Goal: Task Accomplishment & Management: Use online tool/utility

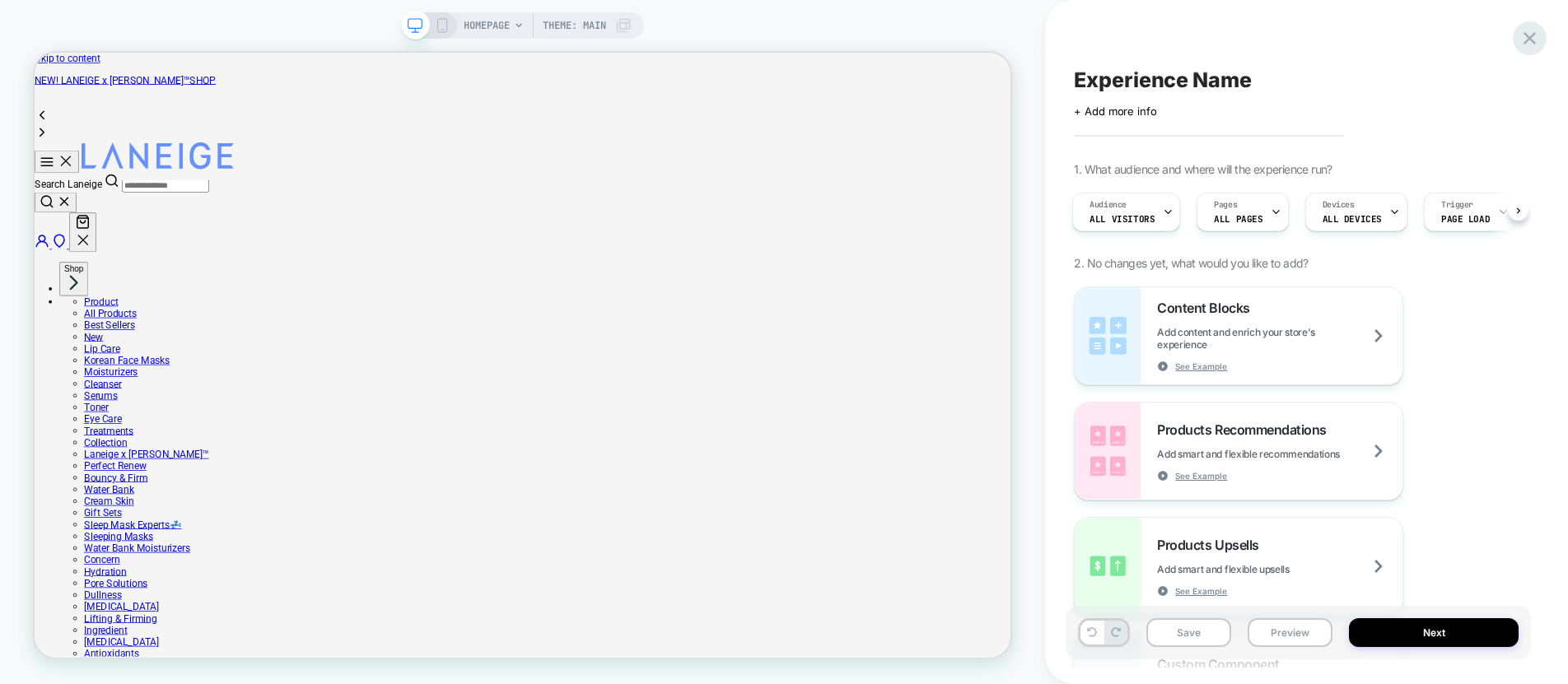
click at [1529, 35] on icon at bounding box center [1529, 38] width 22 height 22
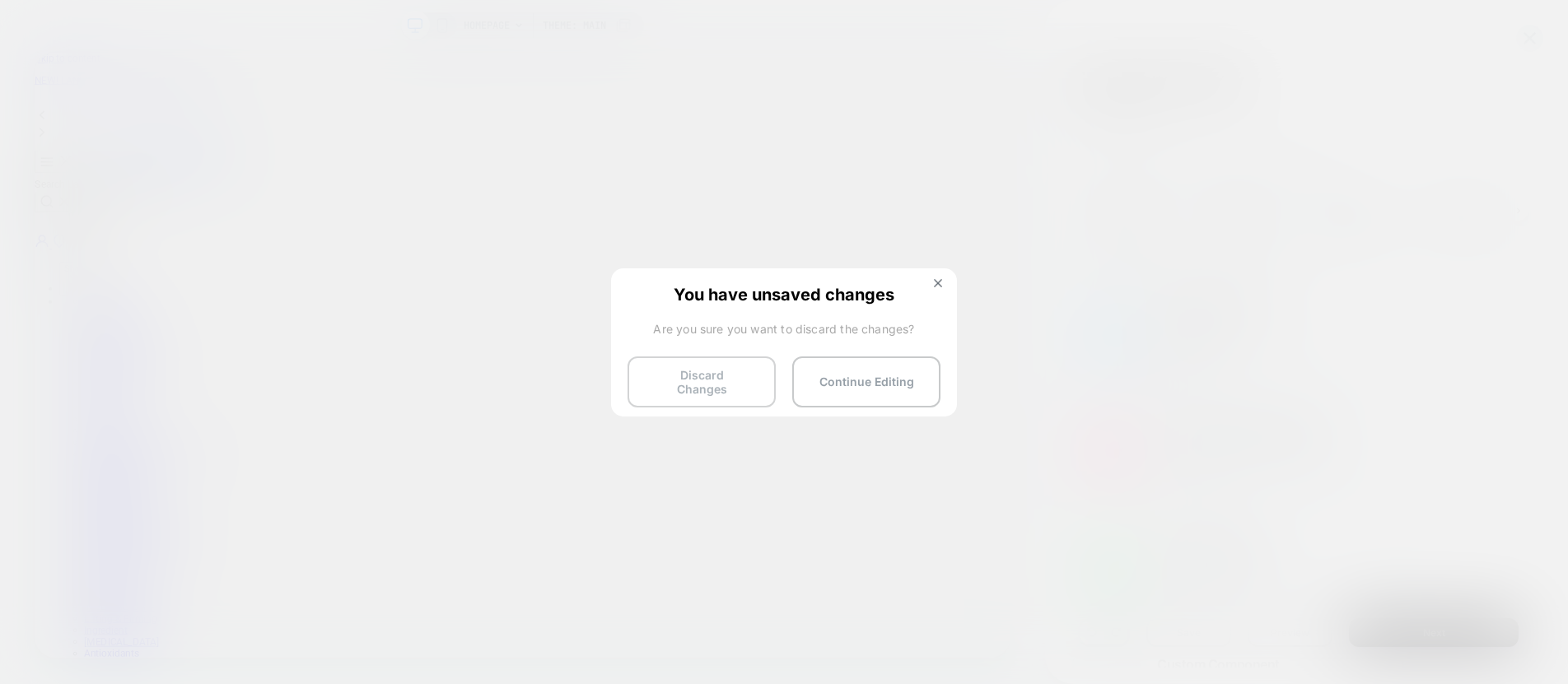
click at [693, 375] on button "Discard Changes" at bounding box center [702, 381] width 148 height 51
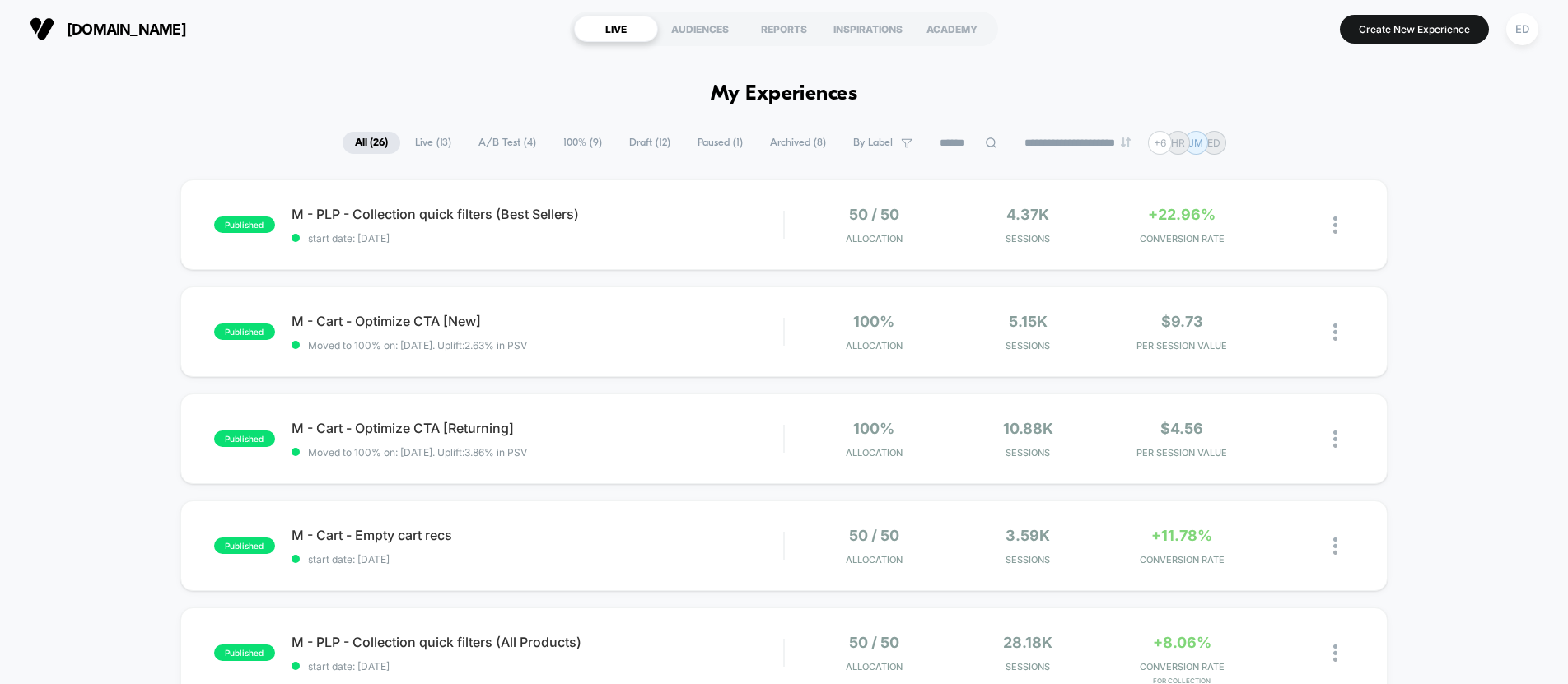
click at [1527, 21] on div "ED" at bounding box center [1522, 29] width 32 height 32
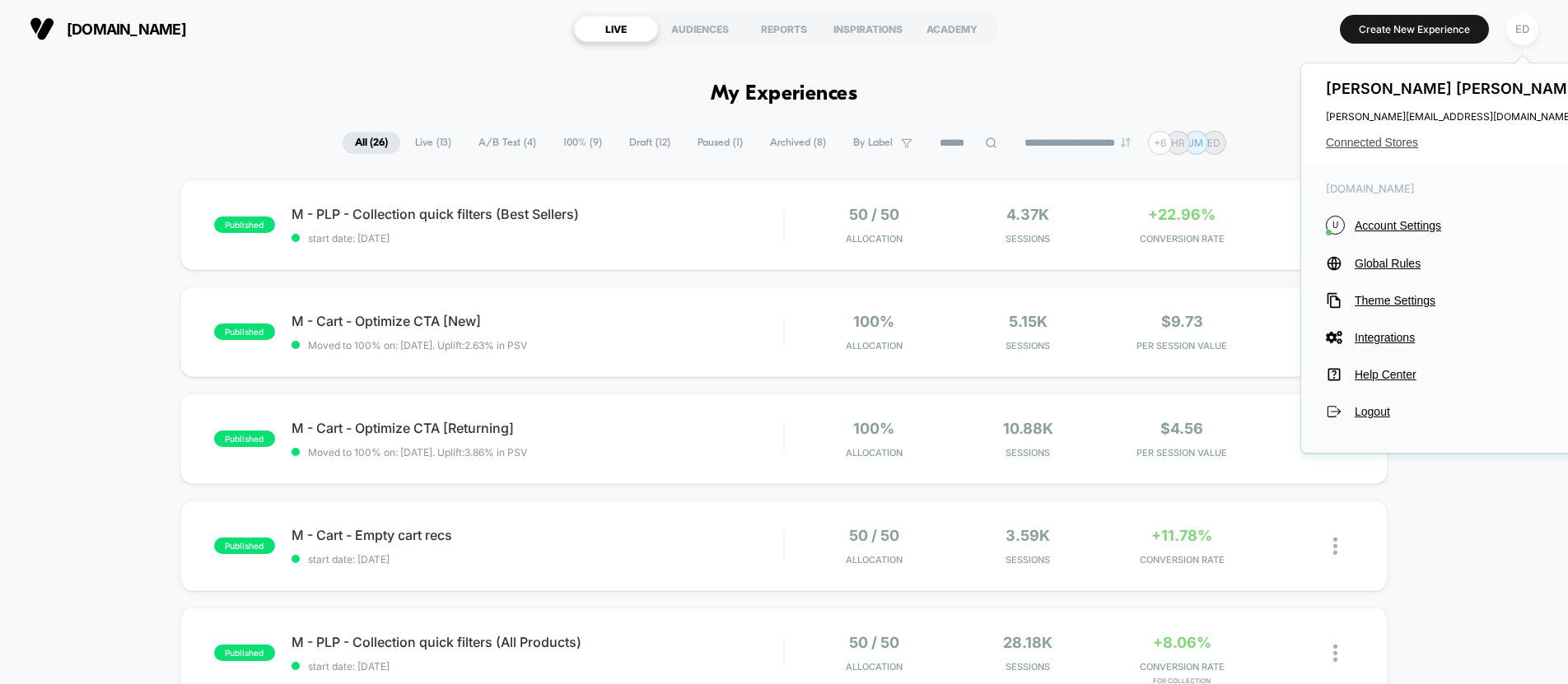
click at [1411, 136] on span "Connected Stores" at bounding box center [1455, 142] width 260 height 13
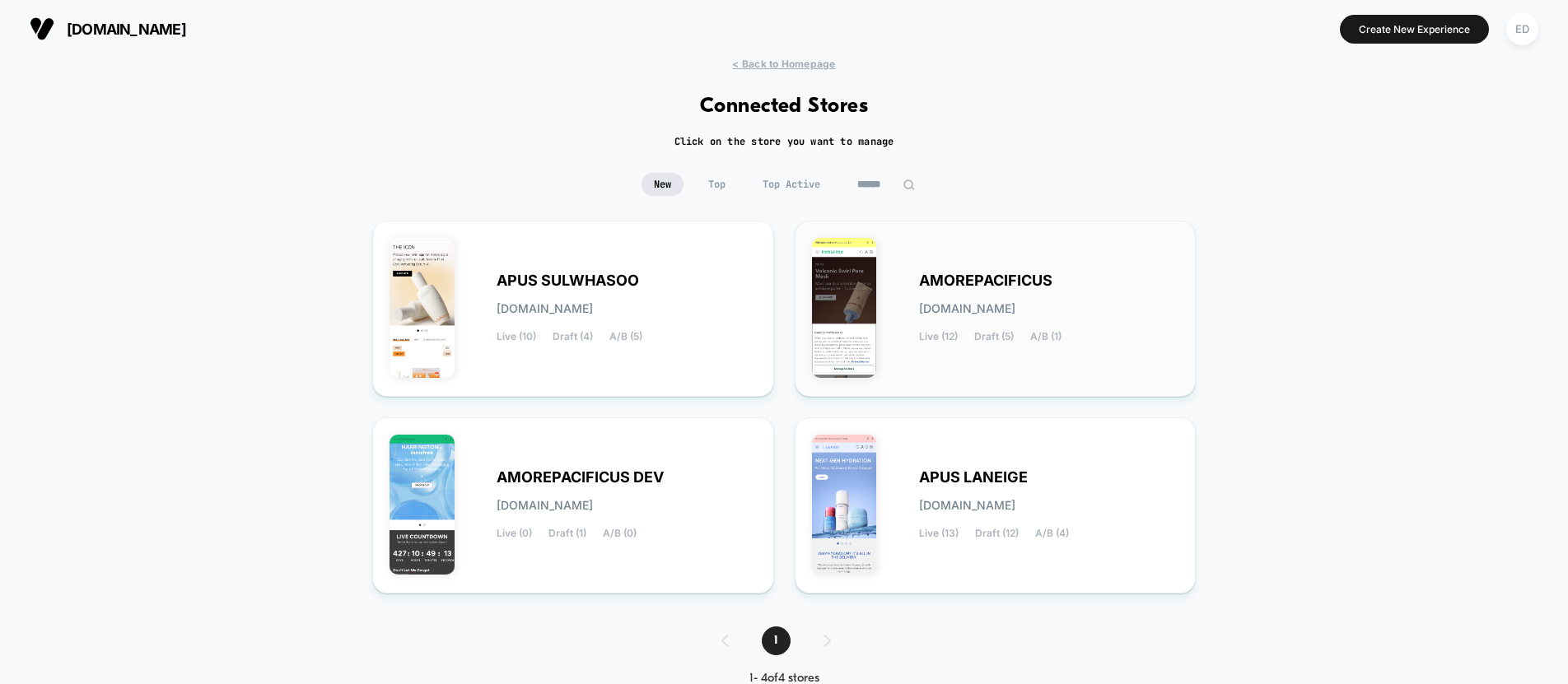
click at [1007, 286] on span "AMOREPACIFICUS" at bounding box center [985, 280] width 133 height 12
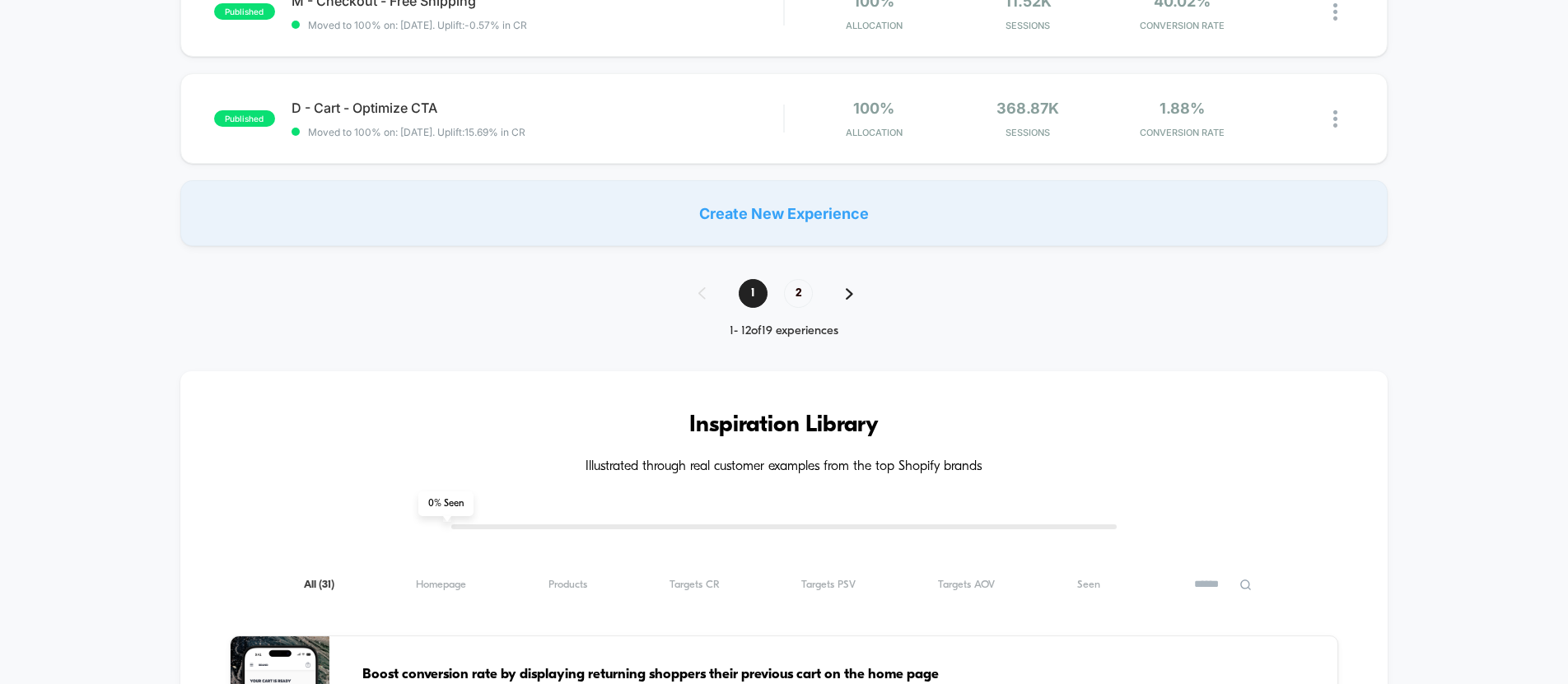
scroll to position [1291, 0]
click at [795, 296] on span "2" at bounding box center [798, 294] width 29 height 29
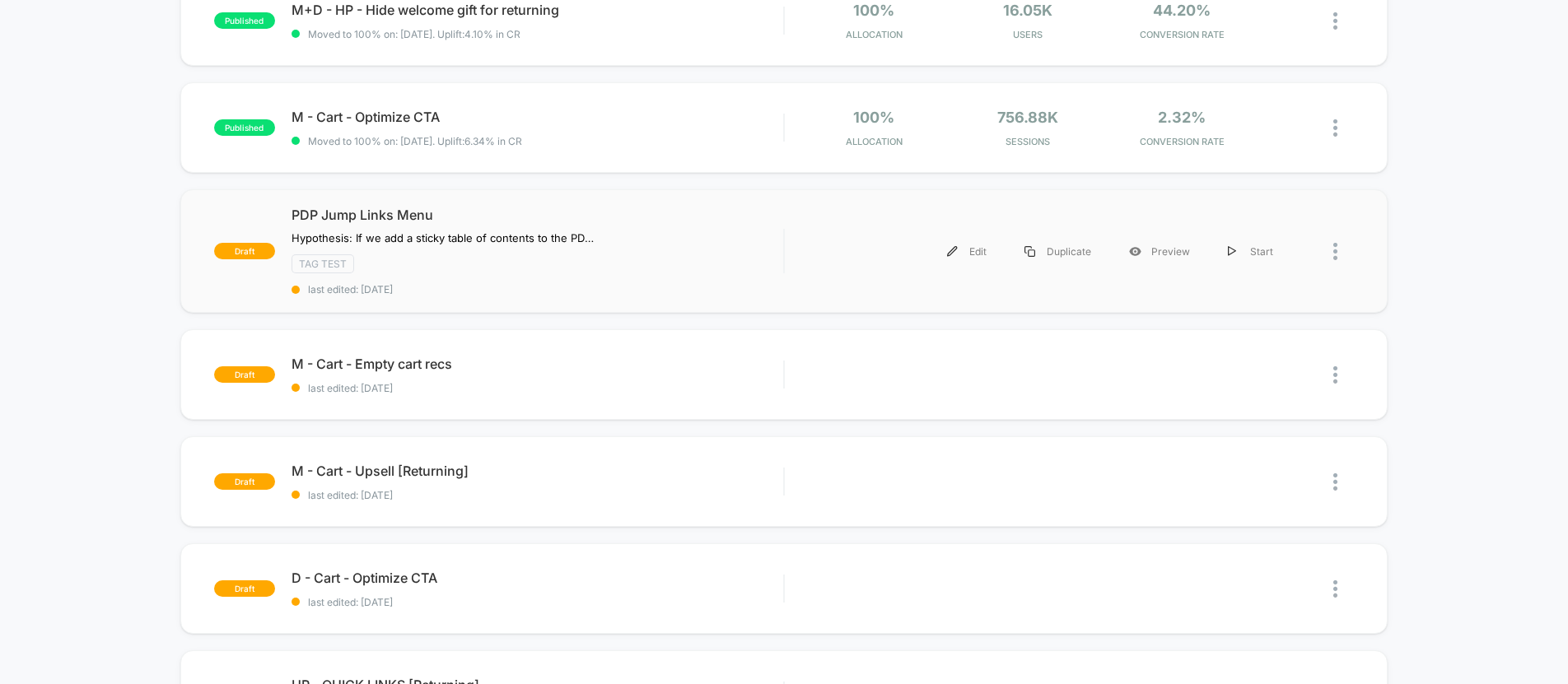
scroll to position [214, 0]
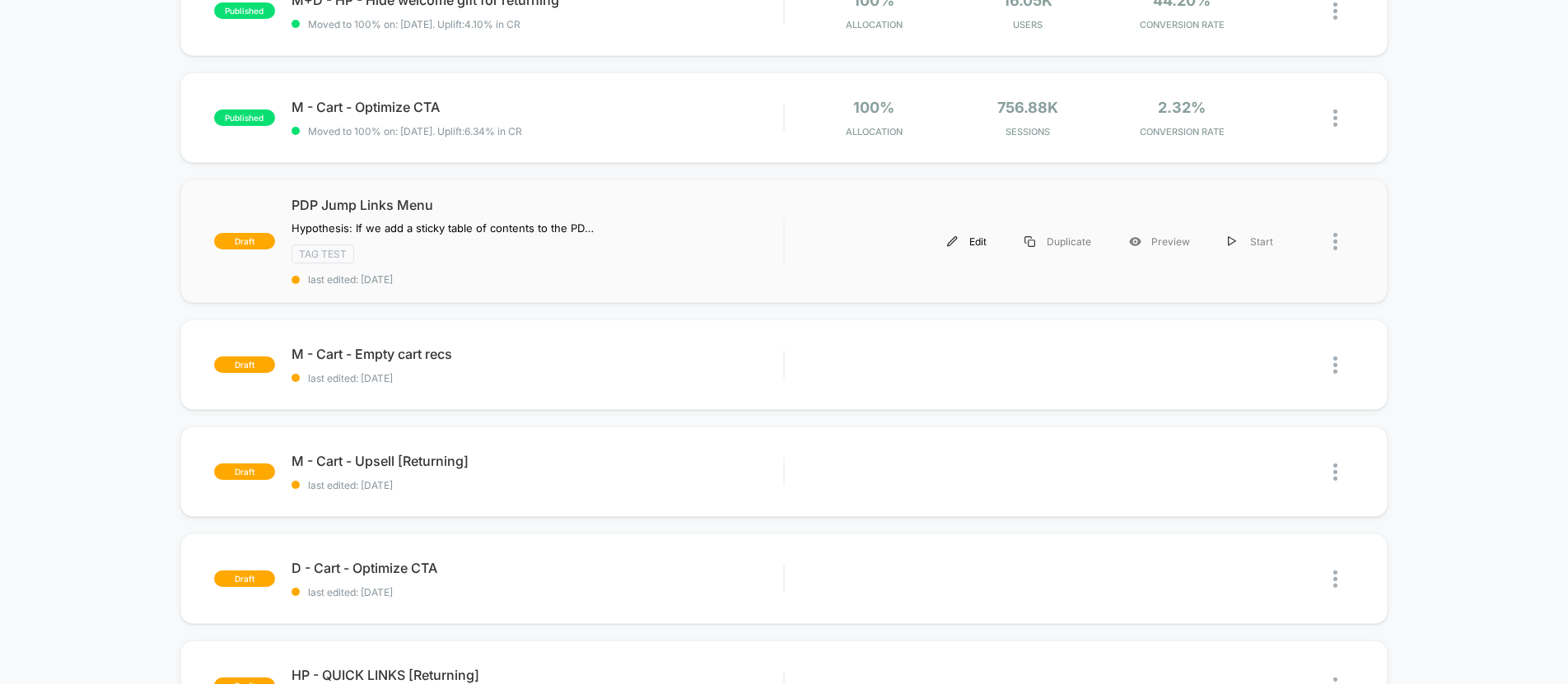
click at [972, 239] on div "Edit" at bounding box center [966, 241] width 78 height 37
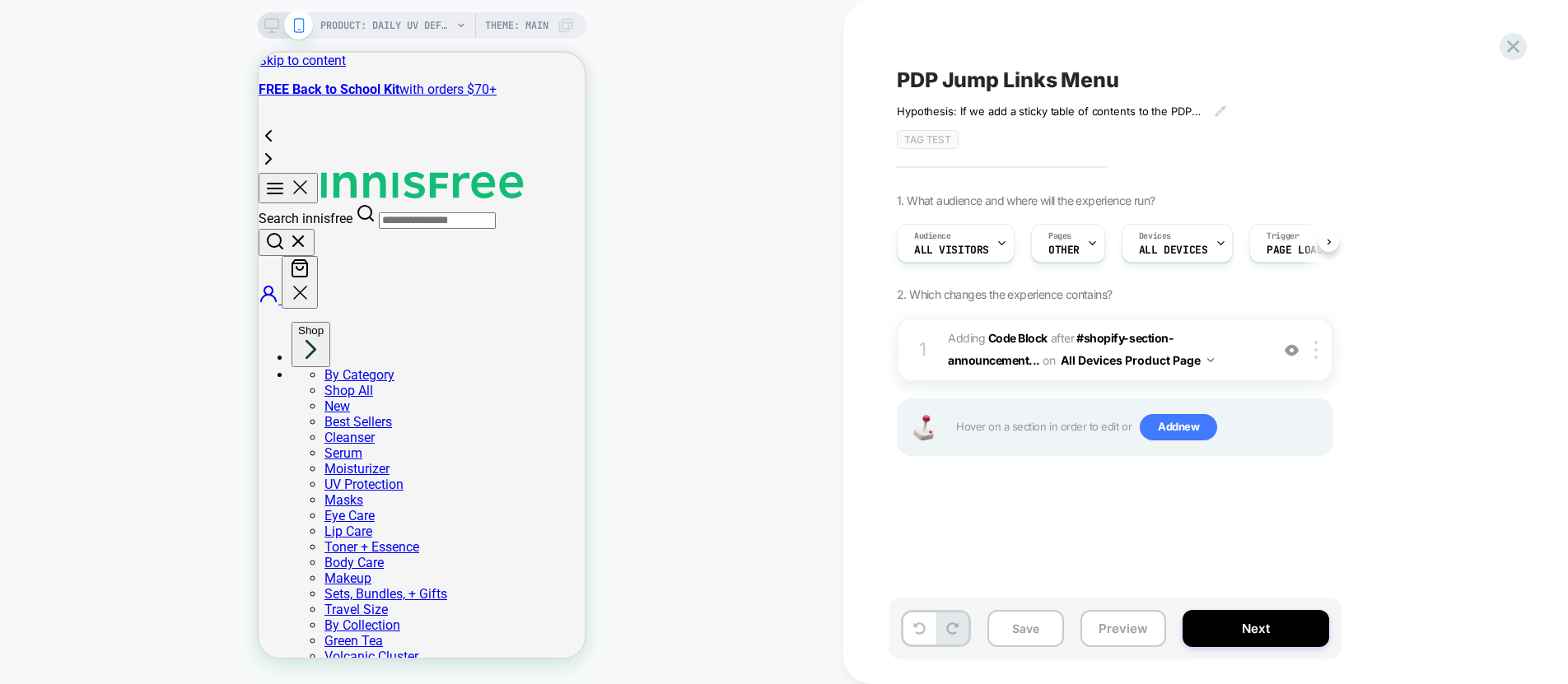
scroll to position [0, 1]
click at [1218, 112] on icon at bounding box center [1220, 111] width 9 height 9
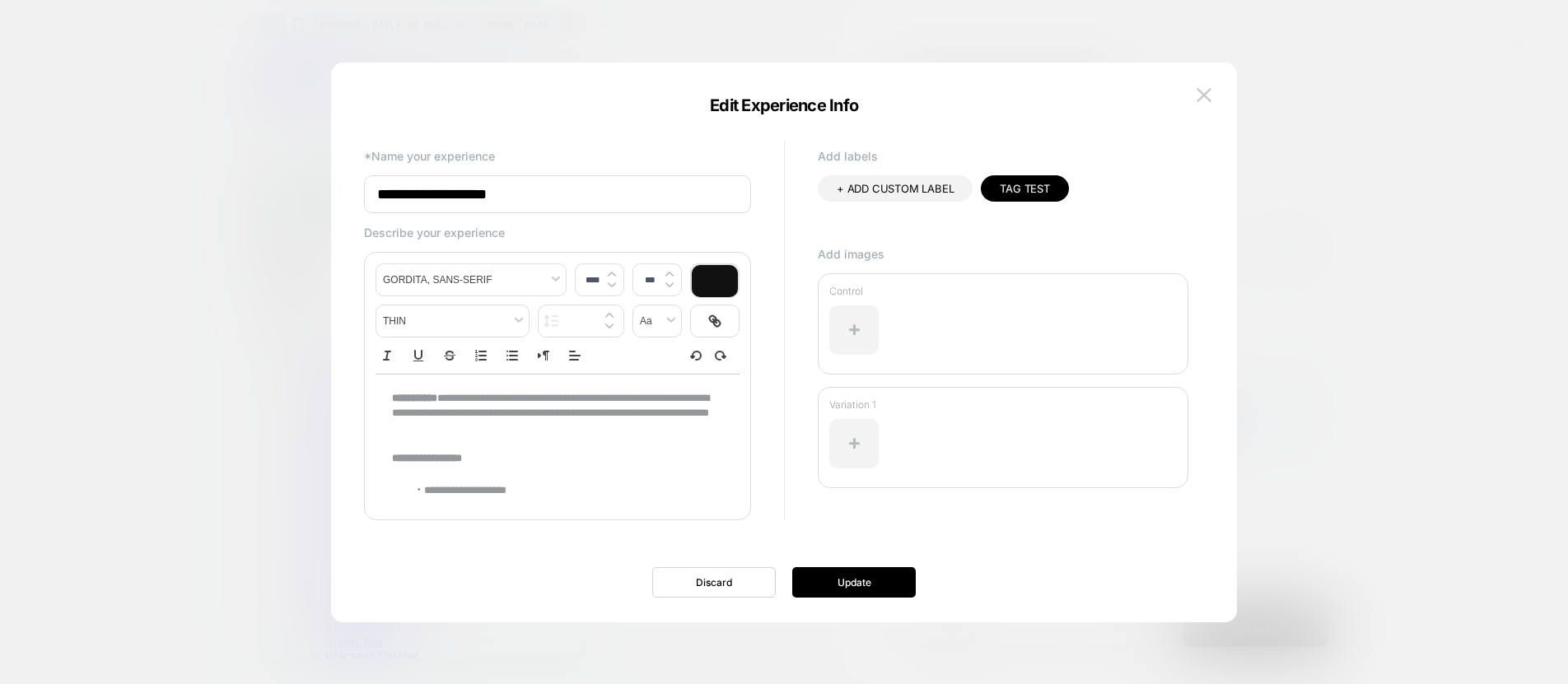
click at [464, 188] on input "**********" at bounding box center [557, 194] width 387 height 38
paste input "********"
type input "**********"
click at [853, 583] on button "Update" at bounding box center [854, 582] width 123 height 30
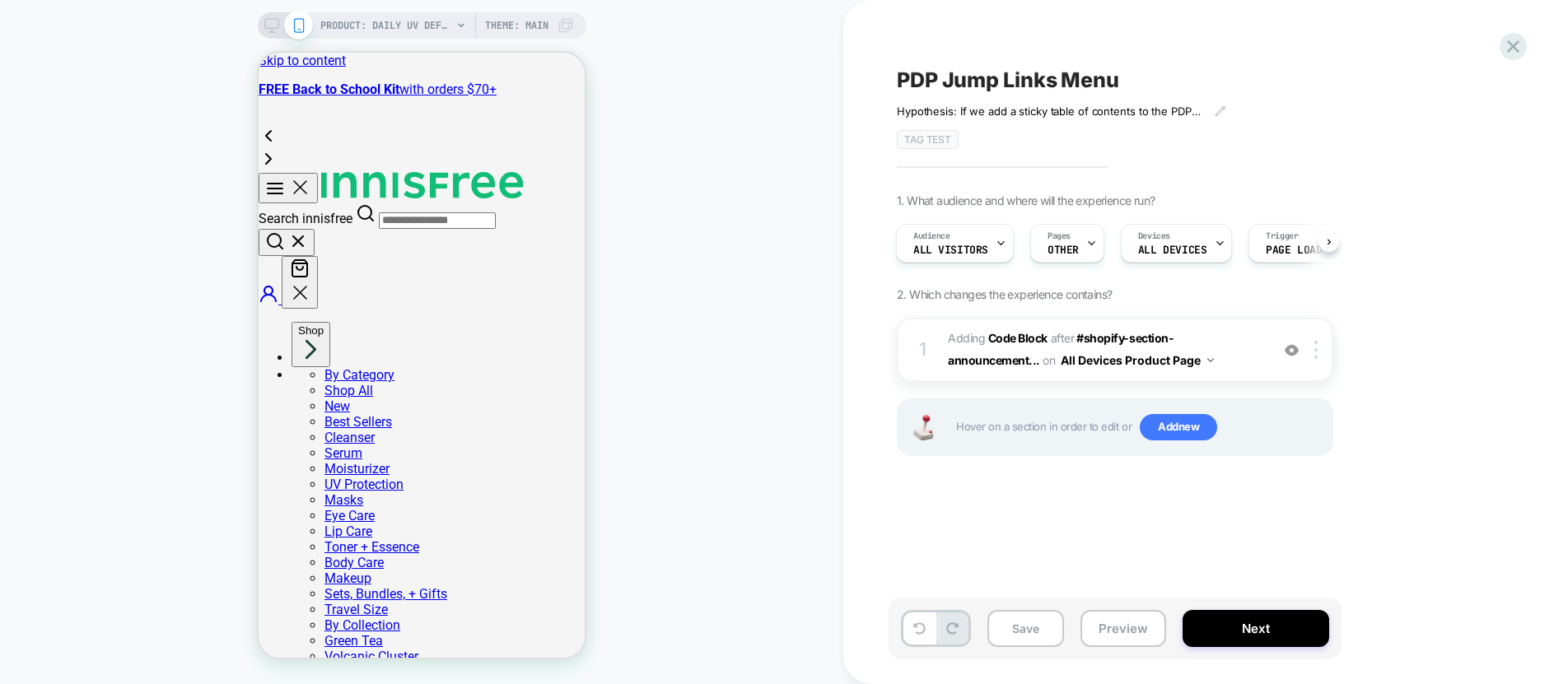
scroll to position [0, 0]
click at [1249, 629] on button "Next" at bounding box center [1255, 628] width 146 height 37
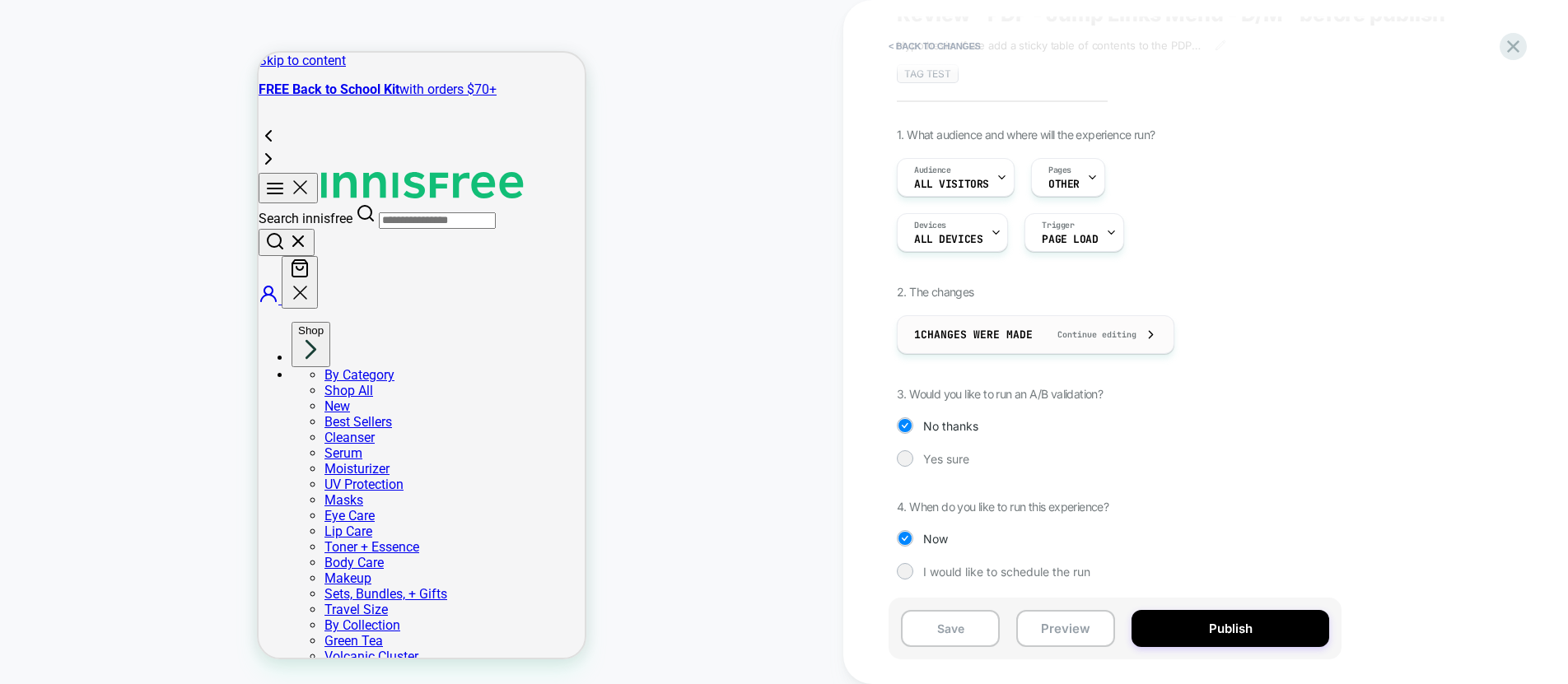
scroll to position [69, 0]
click at [950, 458] on span "Yes sure" at bounding box center [947, 456] width 46 height 14
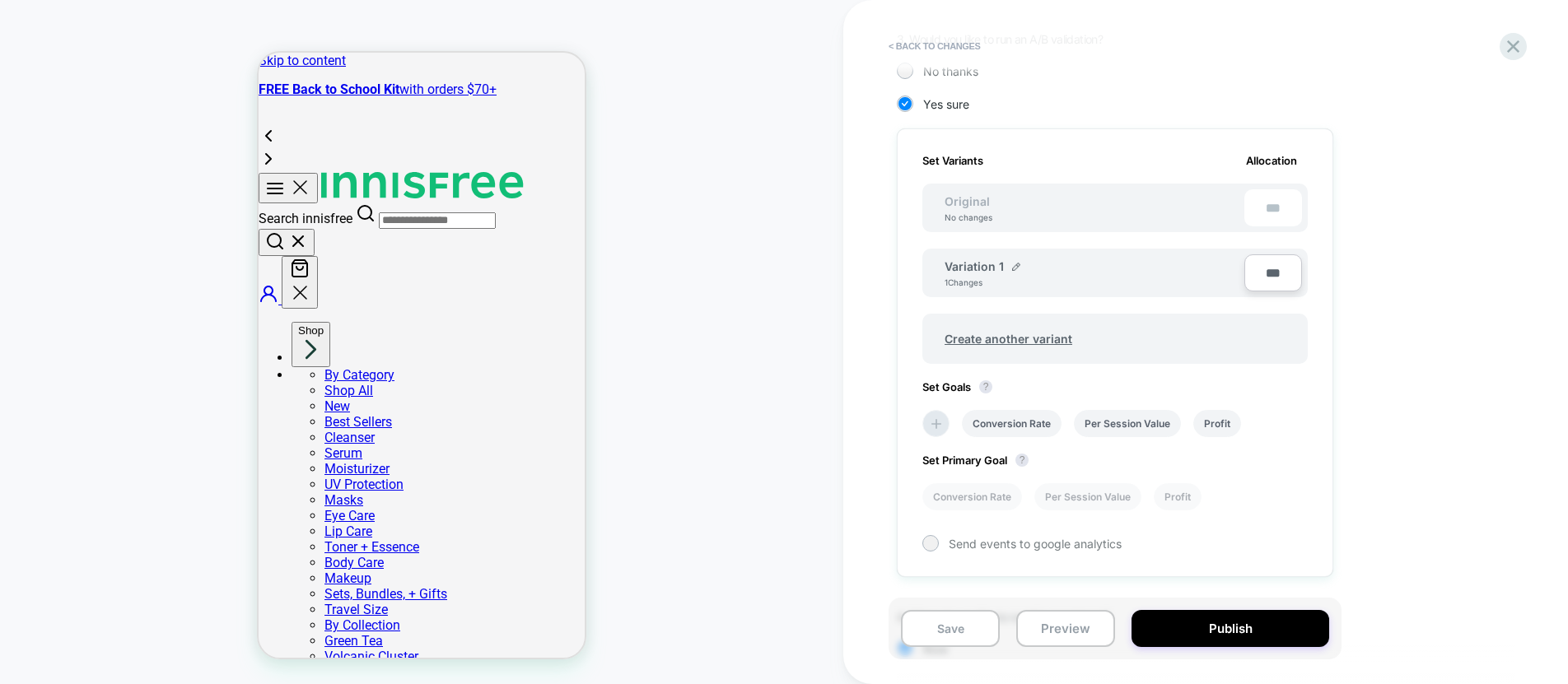
scroll to position [417, 0]
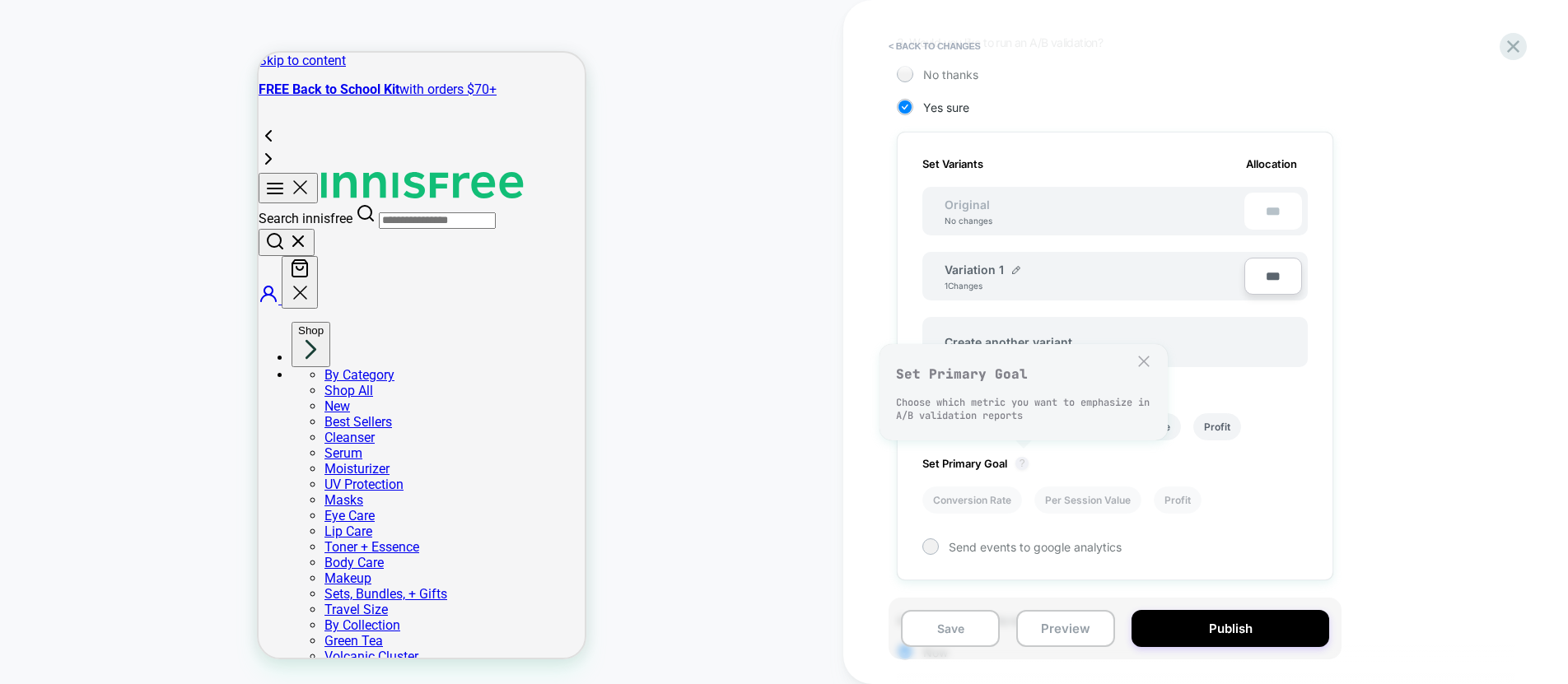
click at [1025, 464] on button "?" at bounding box center [1022, 463] width 13 height 13
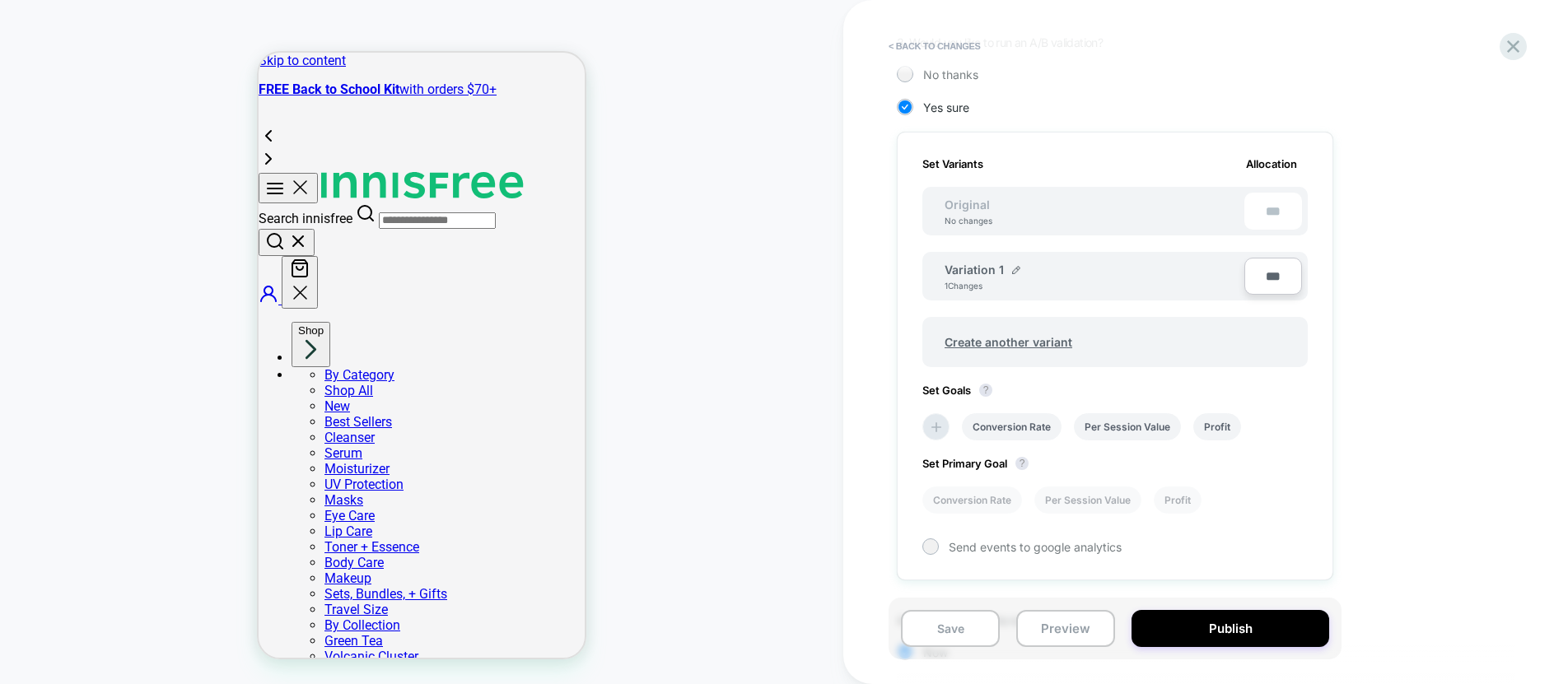
click at [966, 466] on span "Set Primary Goal ?" at bounding box center [980, 463] width 114 height 13
click at [934, 427] on icon at bounding box center [936, 427] width 10 height 10
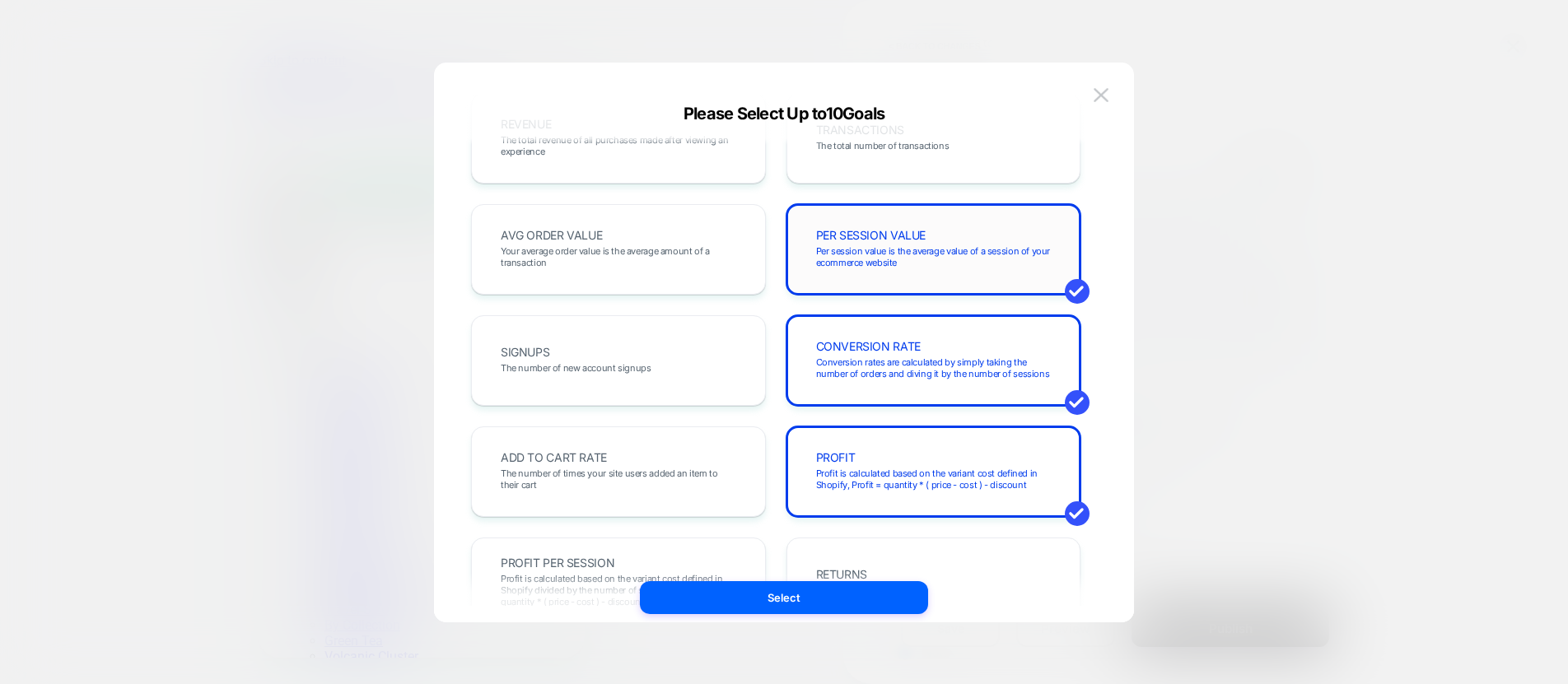
scroll to position [61, 0]
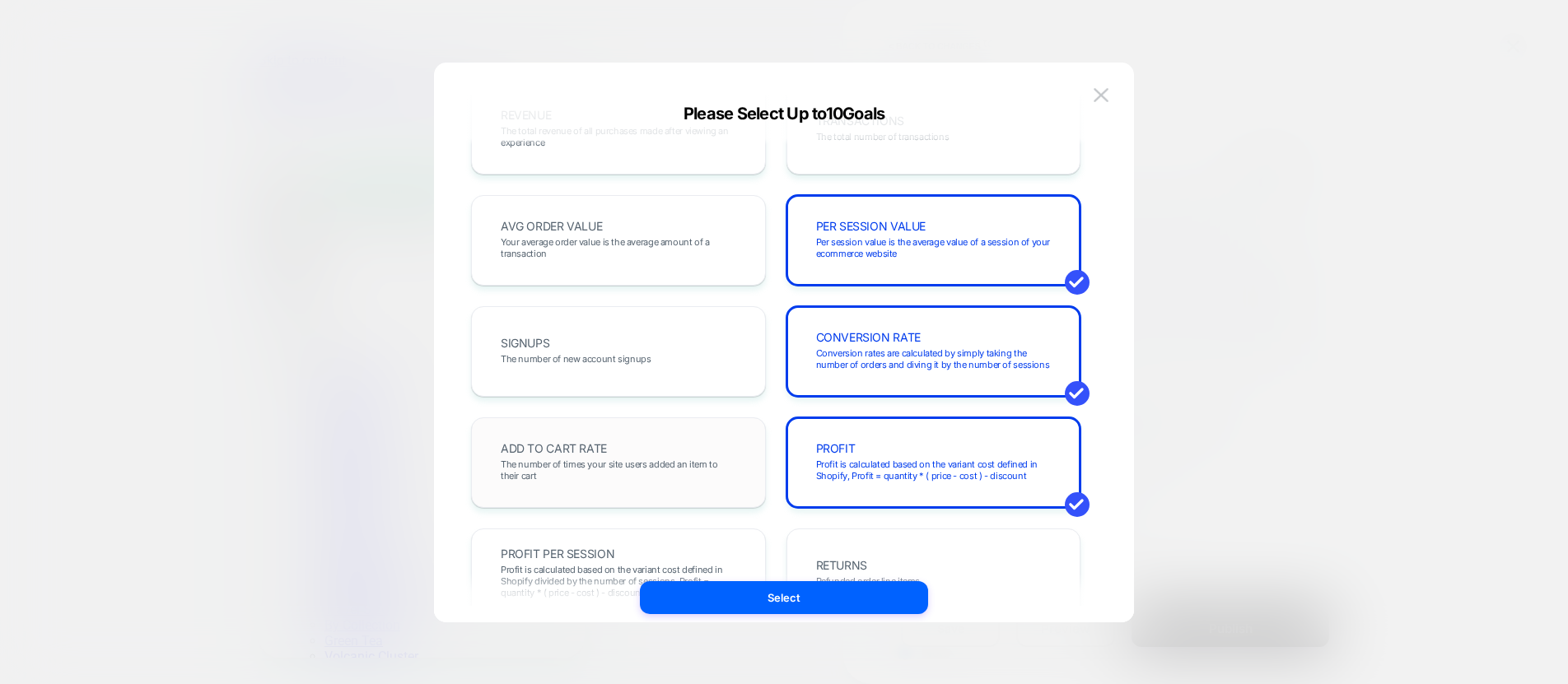
click at [572, 452] on span "ADD TO CART RATE" at bounding box center [554, 448] width 106 height 12
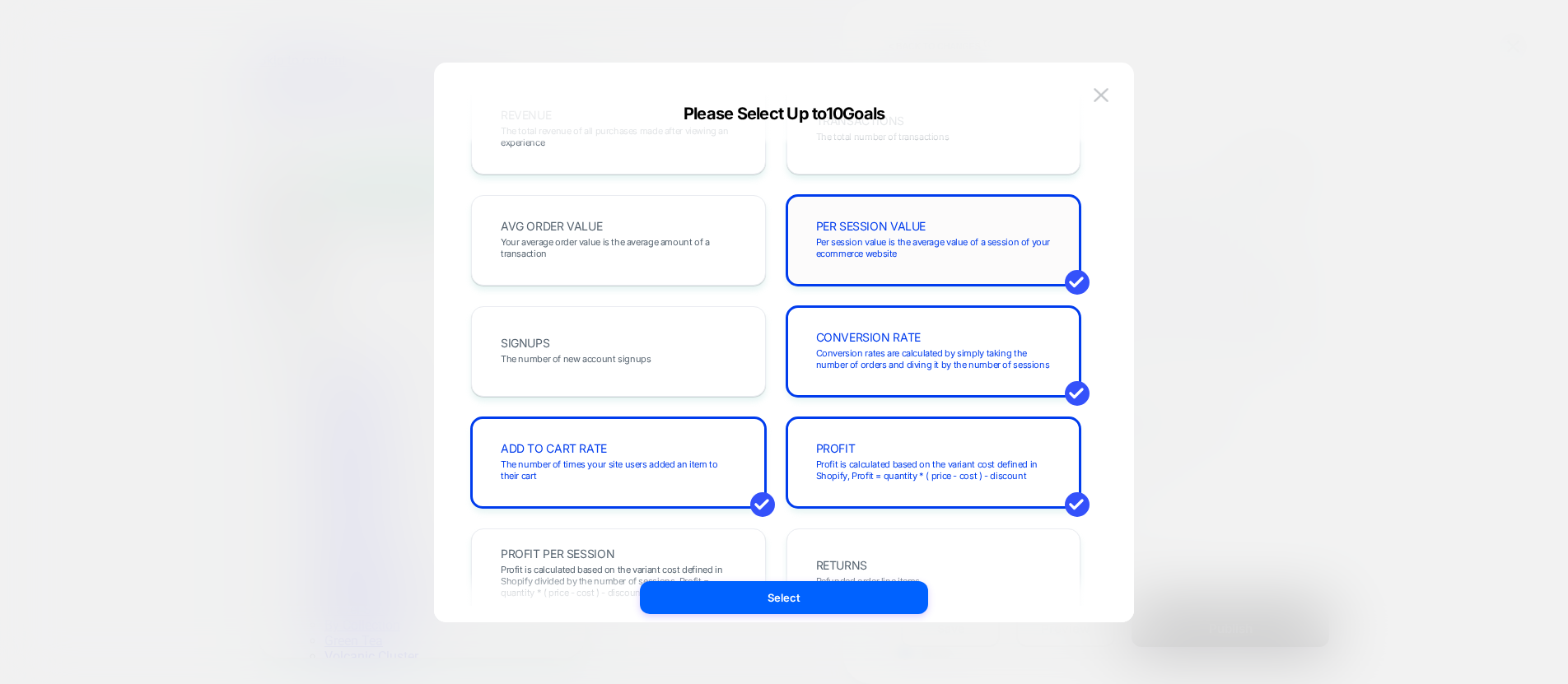
click at [943, 259] on div "PER SESSION VALUE Per session value is the average value of a session of your e…" at bounding box center [933, 240] width 260 height 56
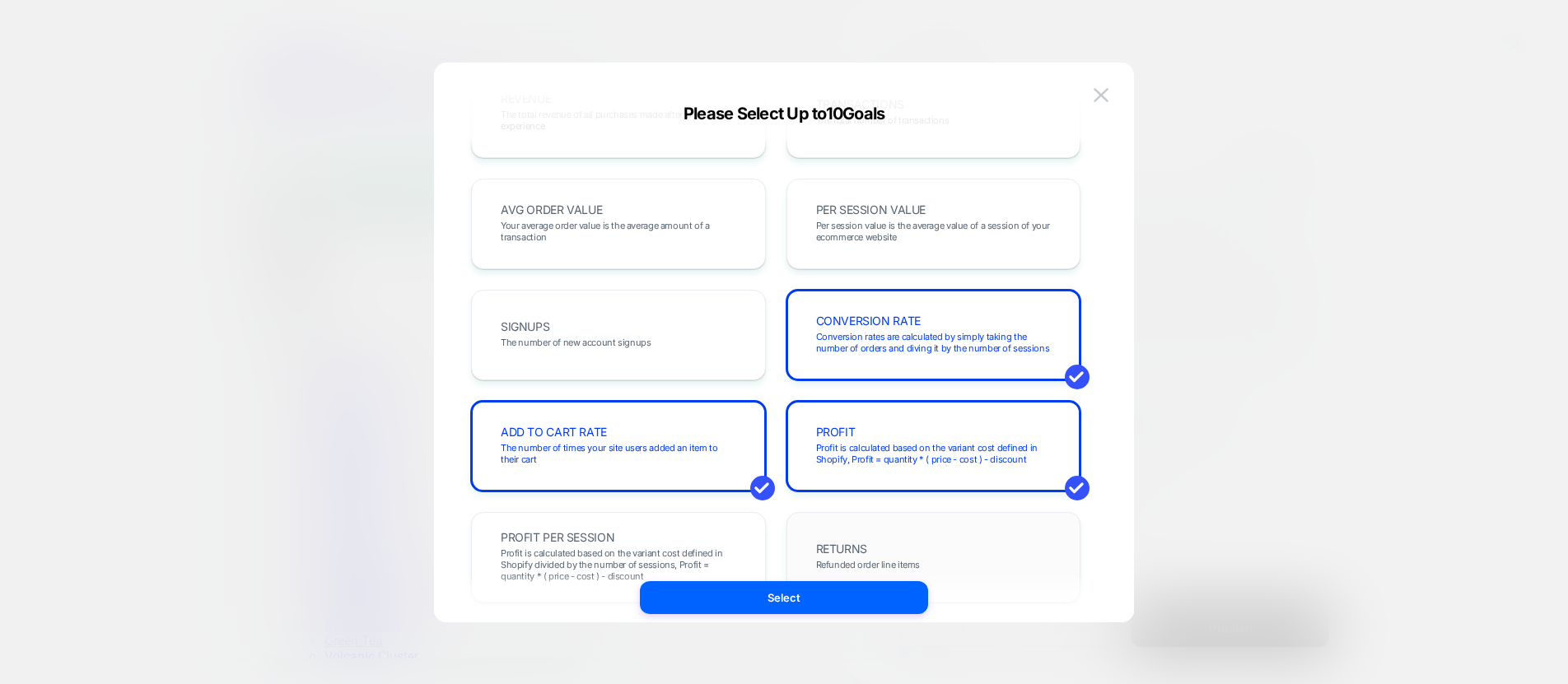
scroll to position [80, 0]
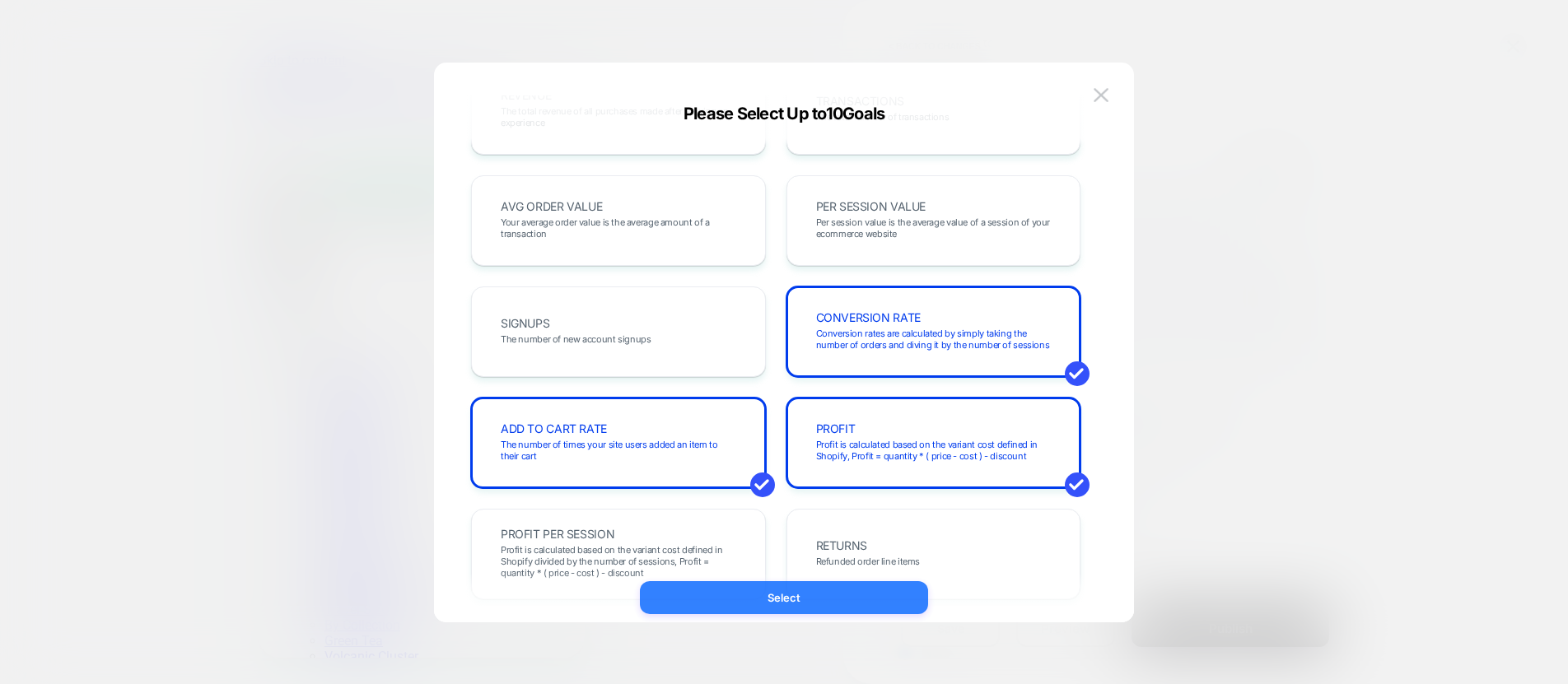
click at [801, 596] on button "Select" at bounding box center [783, 597] width 288 height 33
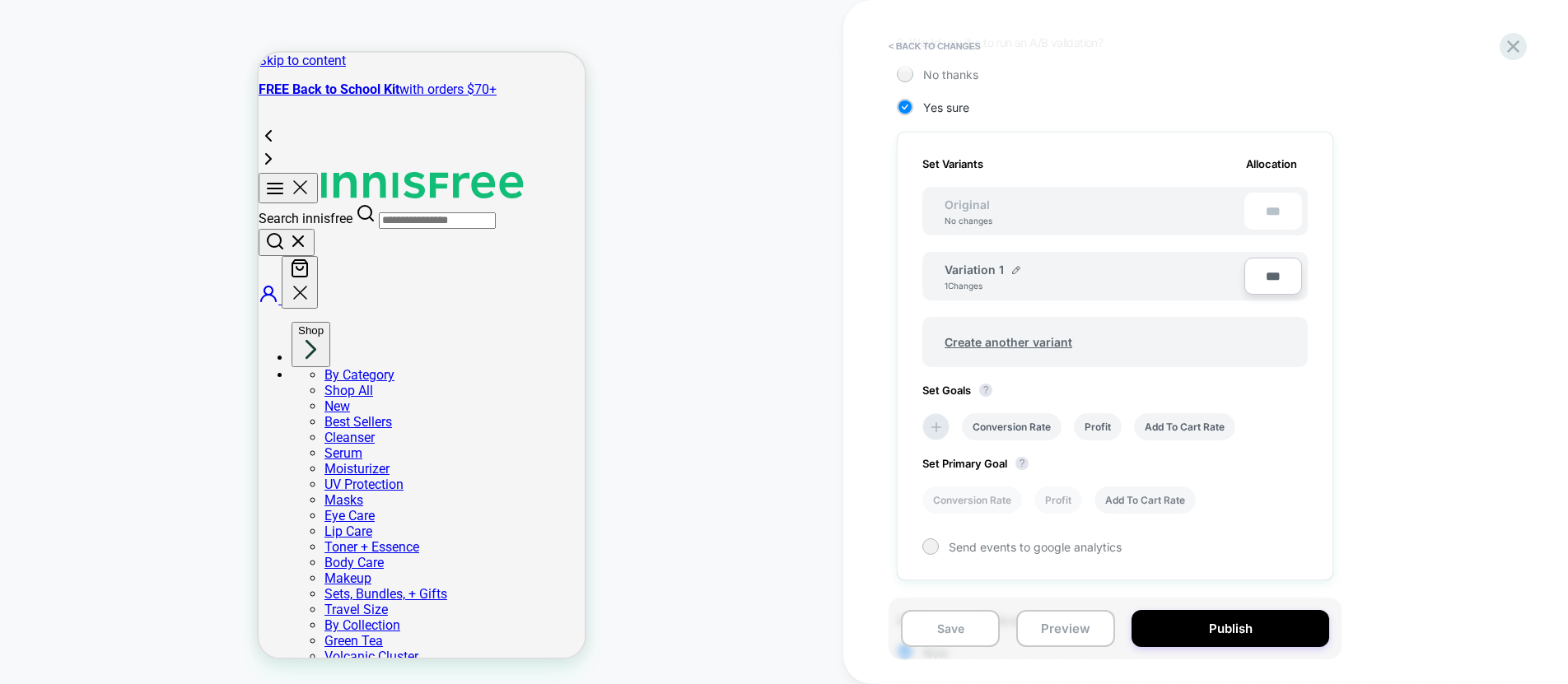
click at [1141, 494] on li "Add To Cart Rate" at bounding box center [1144, 500] width 101 height 27
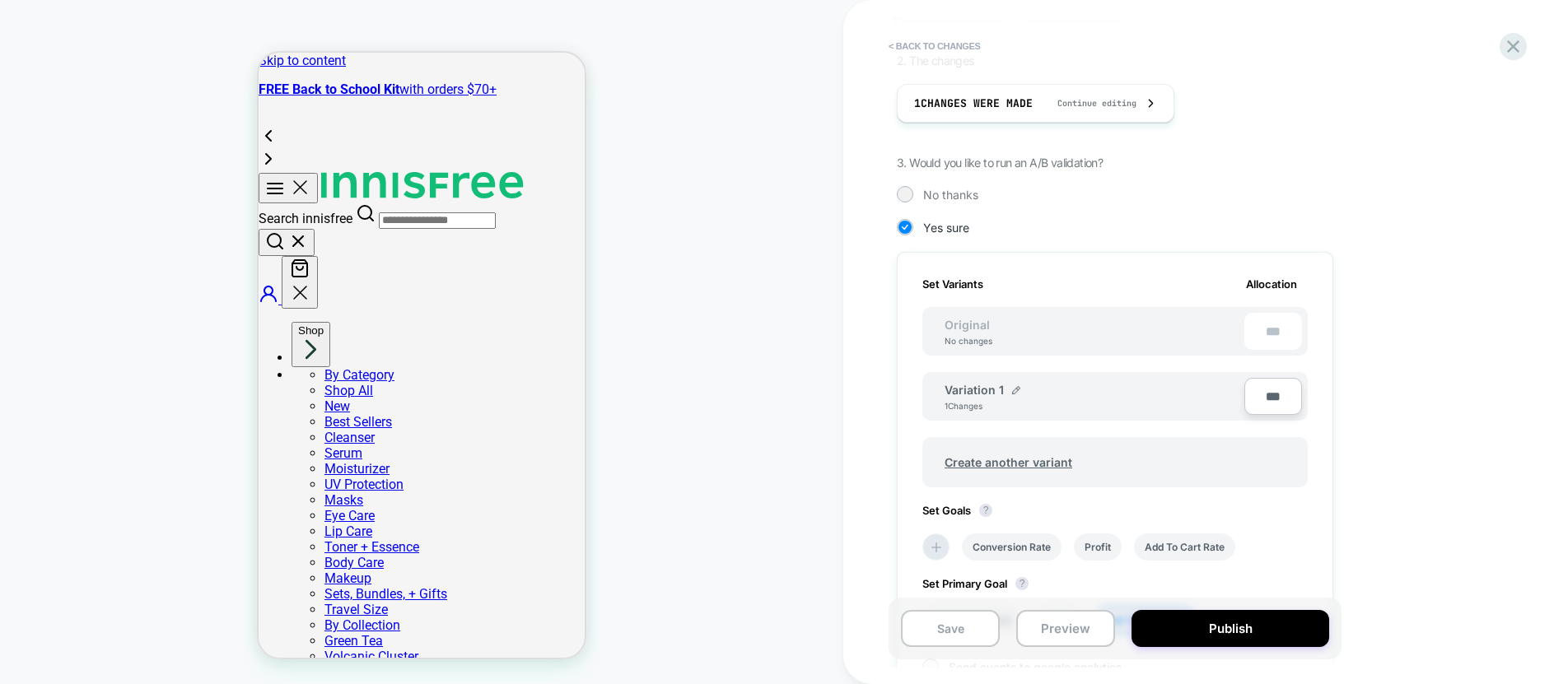
scroll to position [246, 0]
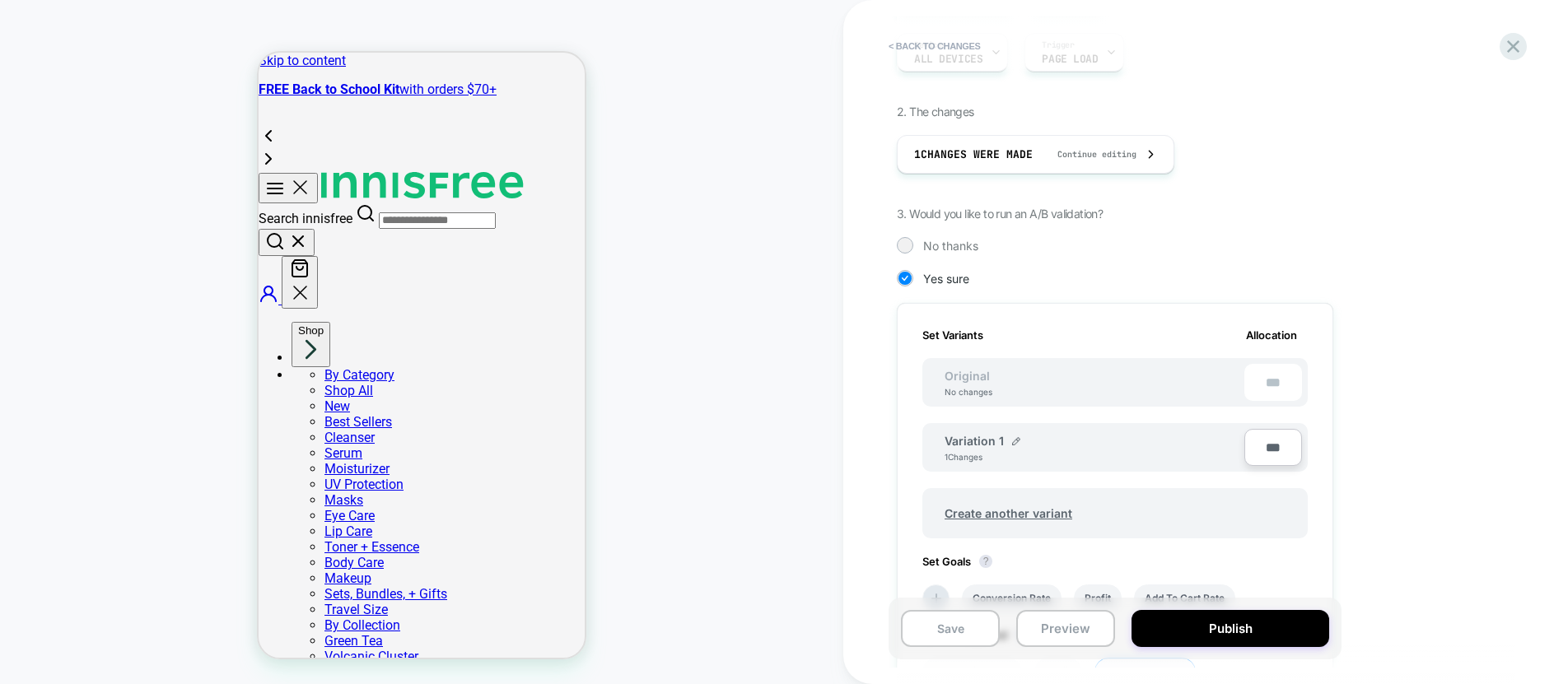
click at [1431, 272] on div "1. What audience and where will the experience run? Audience All Visitors Pages…" at bounding box center [1197, 418] width 601 height 942
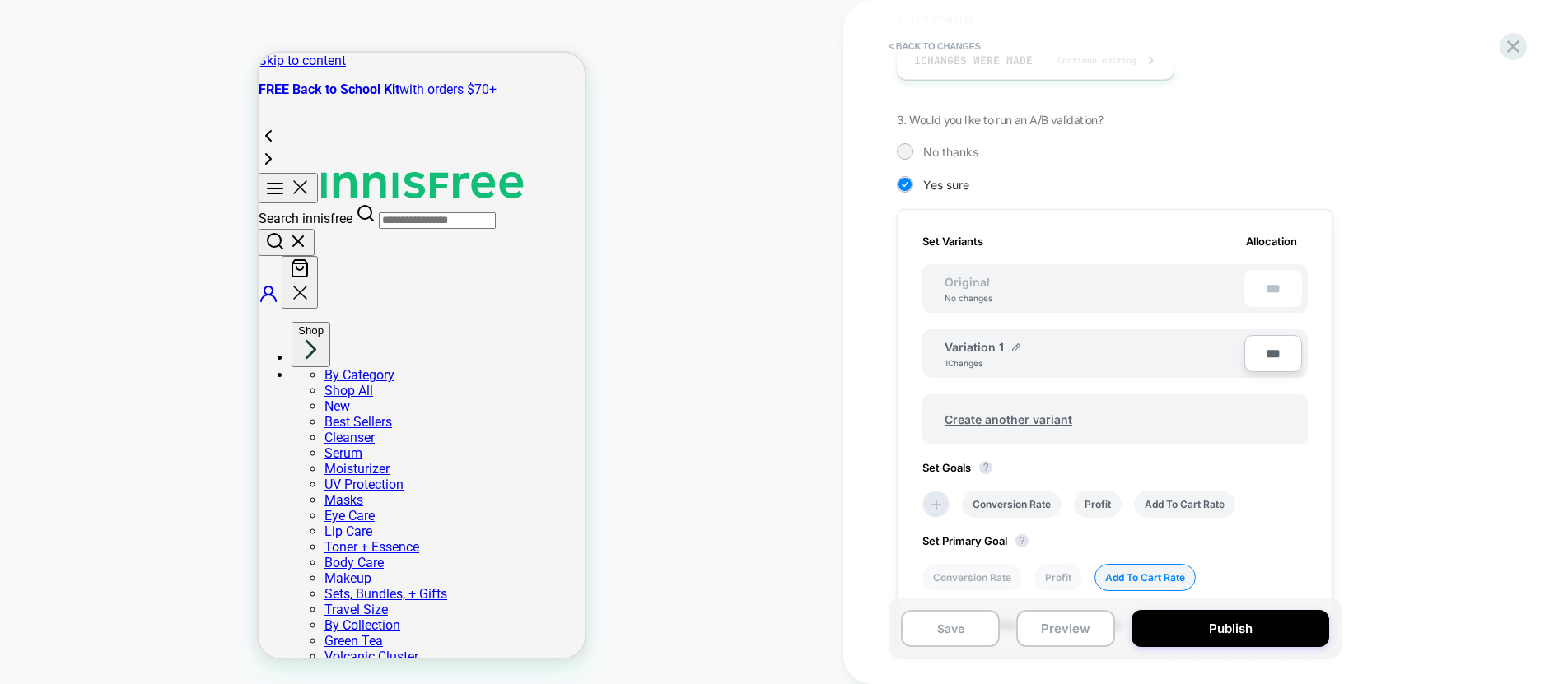
scroll to position [533, 0]
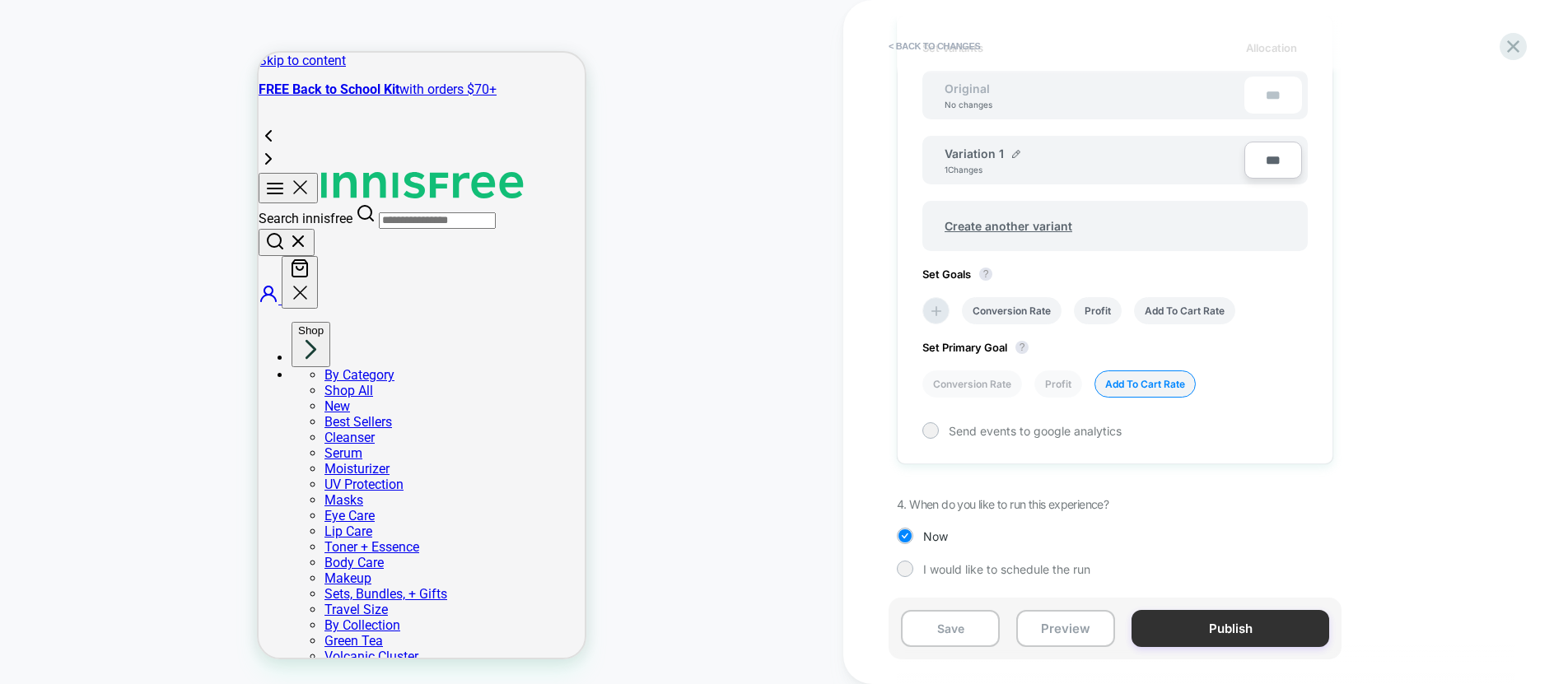
click at [1236, 629] on button "Publish" at bounding box center [1230, 628] width 197 height 37
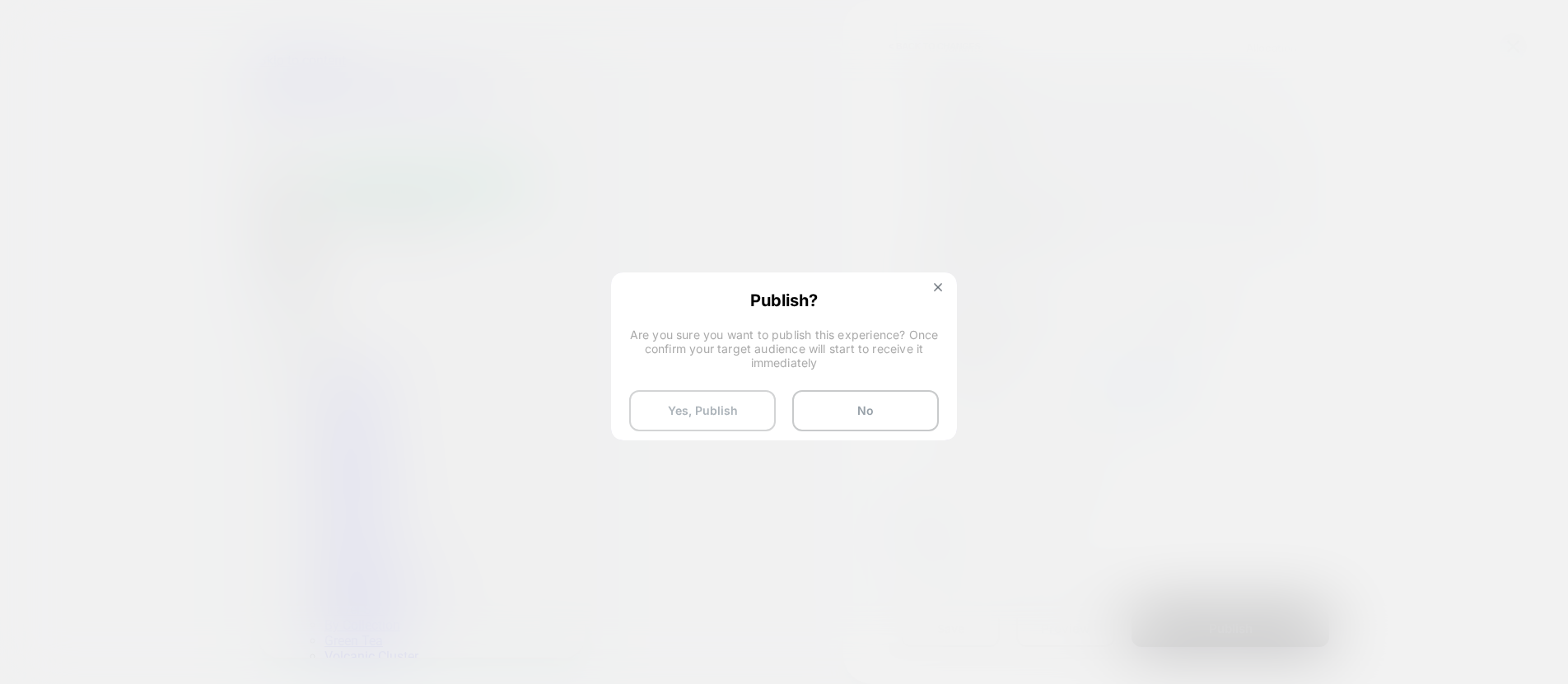
click at [741, 419] on button "Yes, Publish" at bounding box center [702, 411] width 146 height 41
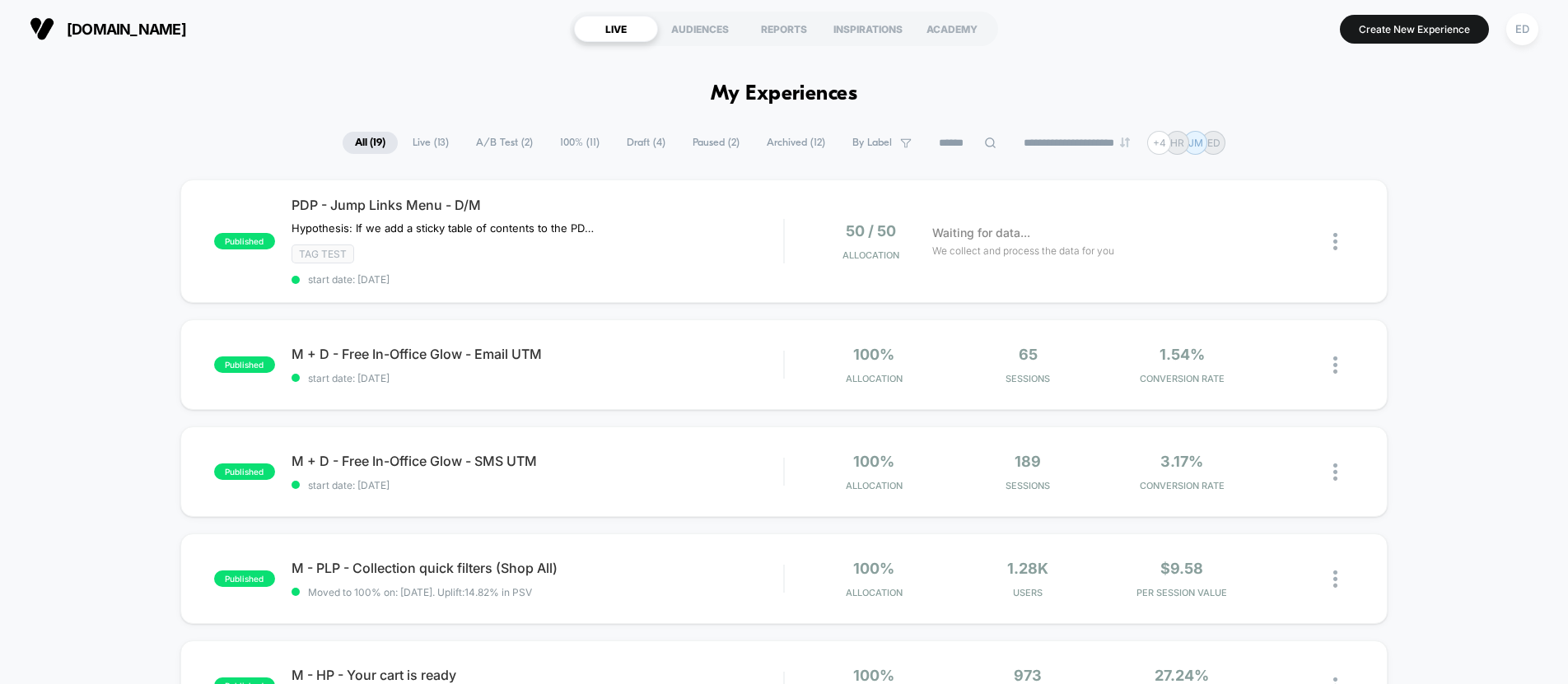
click at [1180, 54] on div "[DOMAIN_NAME] LIVE AUDIENCES REPORTS INSPIRATIONS ACADEMY Create New Experience…" at bounding box center [784, 29] width 1568 height 58
